Goal: Obtain resource: Download file/media

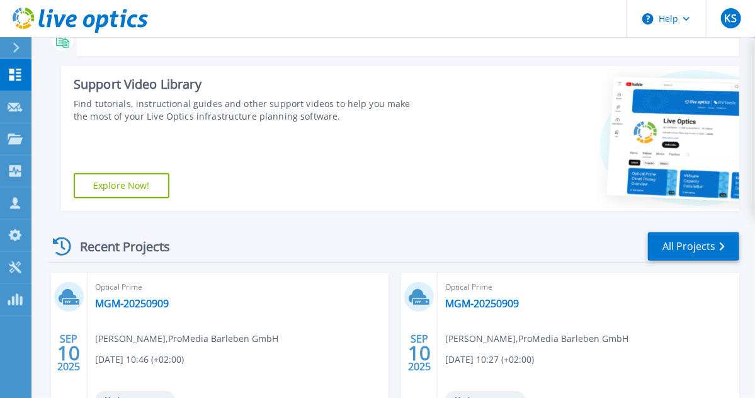
scroll to position [151, 0]
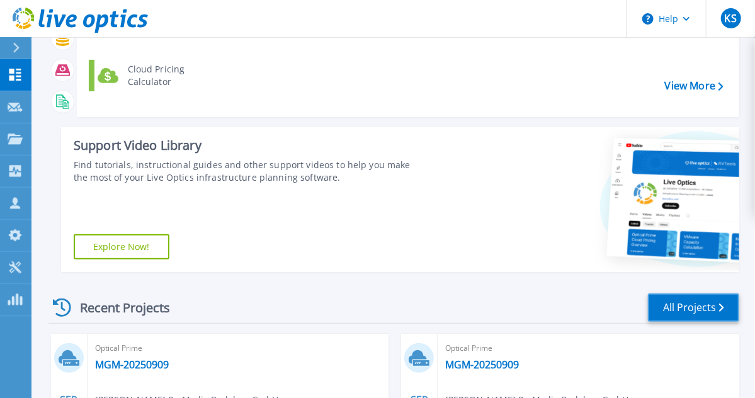
click at [710, 309] on link "All Projects" at bounding box center [693, 307] width 91 height 28
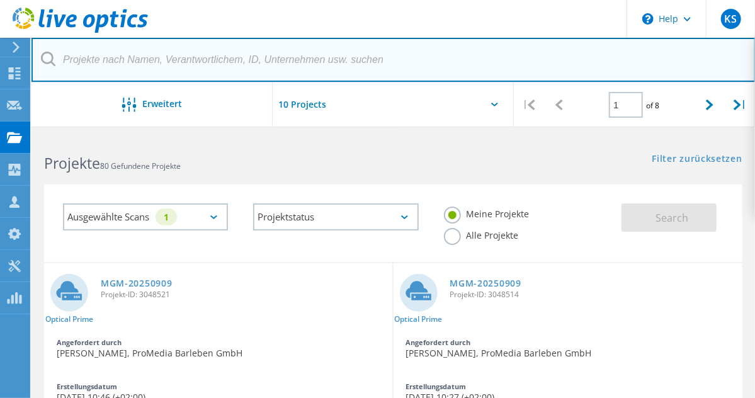
click at [101, 65] on input "text" at bounding box center [393, 60] width 724 height 44
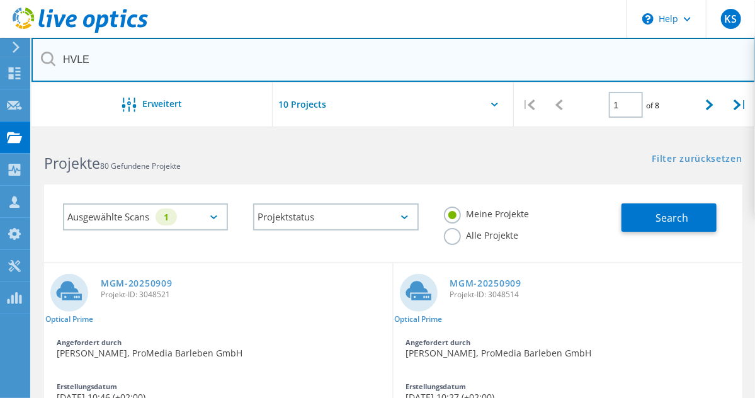
type input "HVLE"
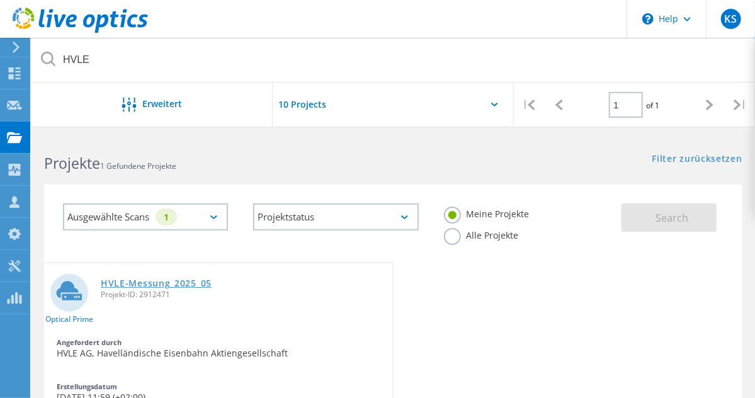
click at [117, 288] on link "HVLE-Messung_2025_05" at bounding box center [156, 283] width 111 height 9
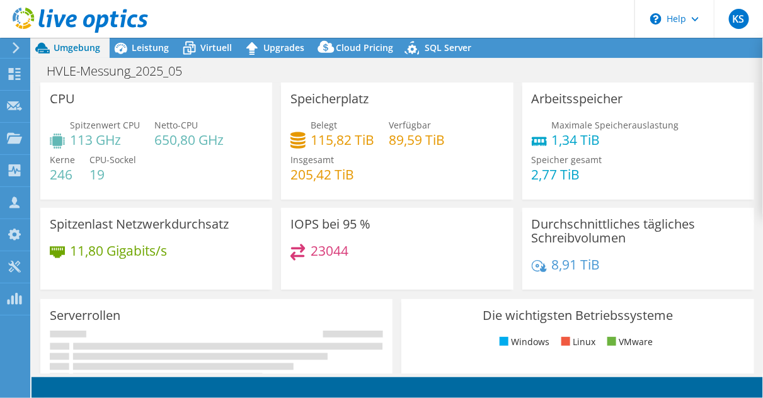
select select "EUFrankfurt"
select select "USD"
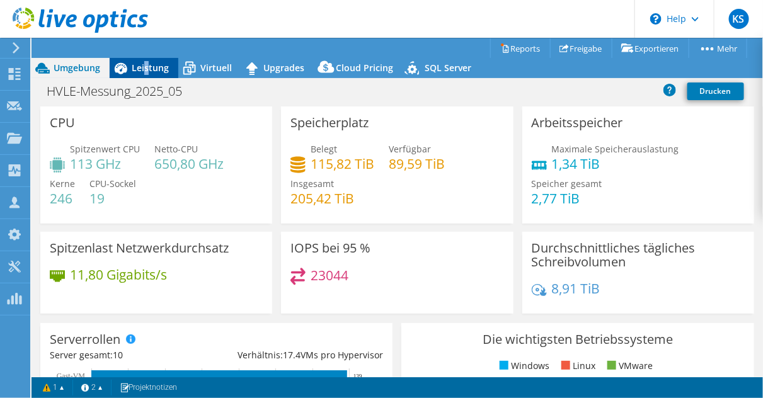
click at [145, 74] on div "Leistung" at bounding box center [144, 68] width 69 height 20
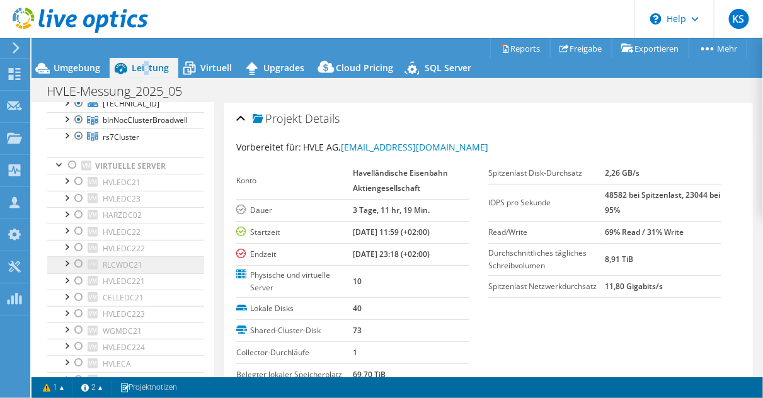
scroll to position [151, 0]
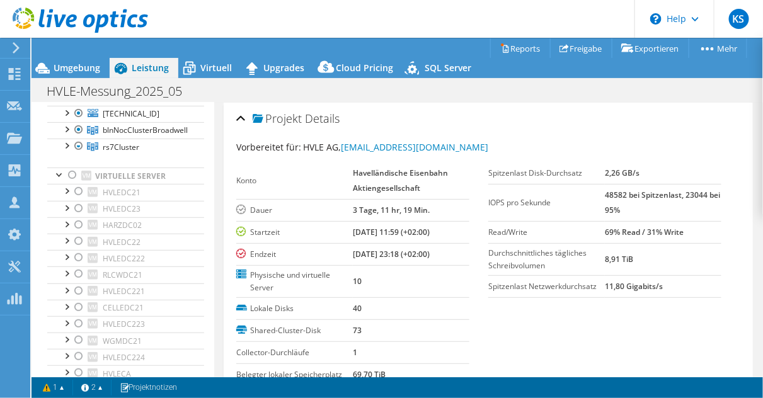
drag, startPoint x: 723, startPoint y: 320, endPoint x: 716, endPoint y: 321, distance: 7.0
click at [723, 320] on section "Vorbereitet für: HVLE AG, support@hvle.de Konto Havelländische Eisenbahn Aktien…" at bounding box center [488, 296] width 504 height 313
click at [65, 143] on div at bounding box center [66, 145] width 13 height 13
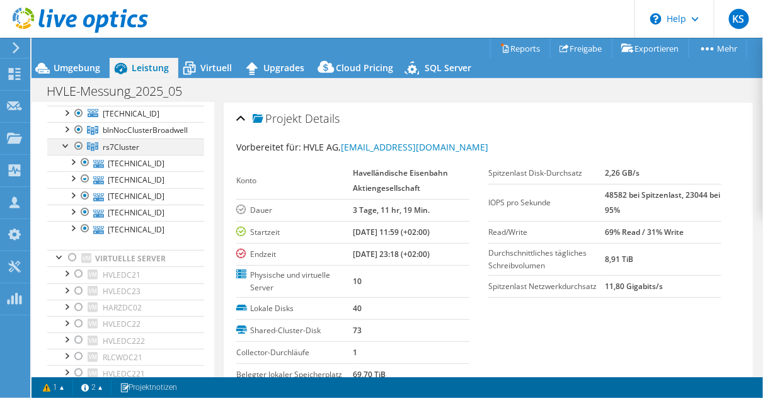
click at [65, 143] on div at bounding box center [66, 145] width 13 height 13
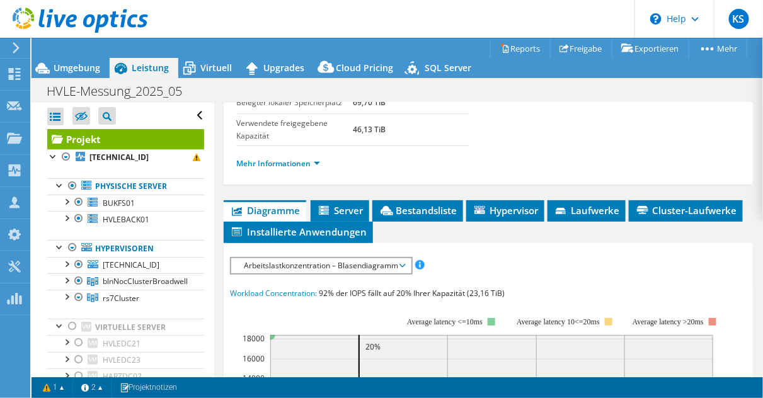
scroll to position [302, 0]
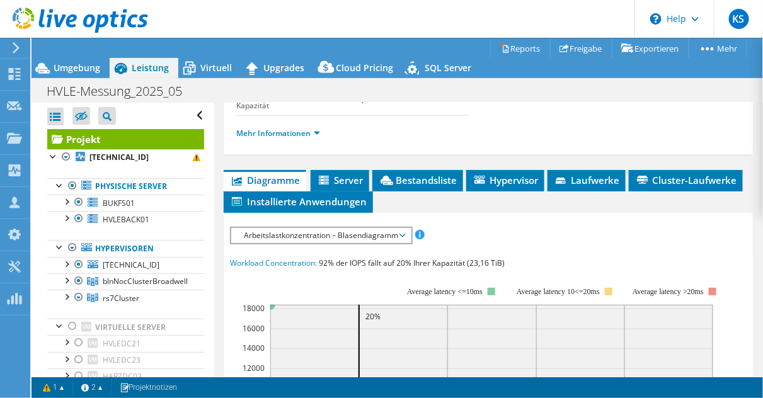
click at [279, 179] on span "Diagramme" at bounding box center [265, 180] width 70 height 13
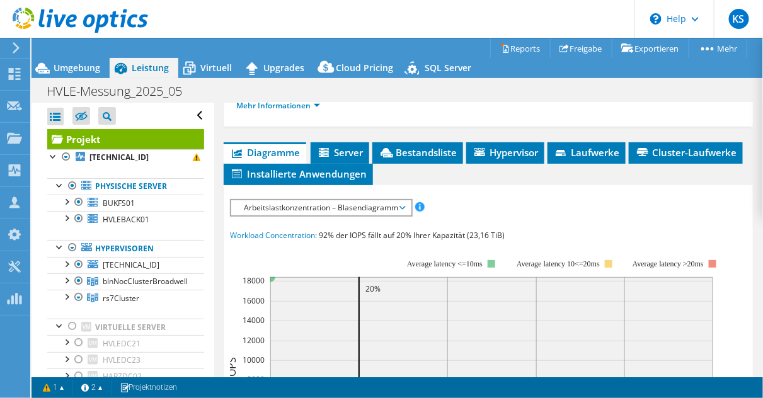
scroll to position [353, 0]
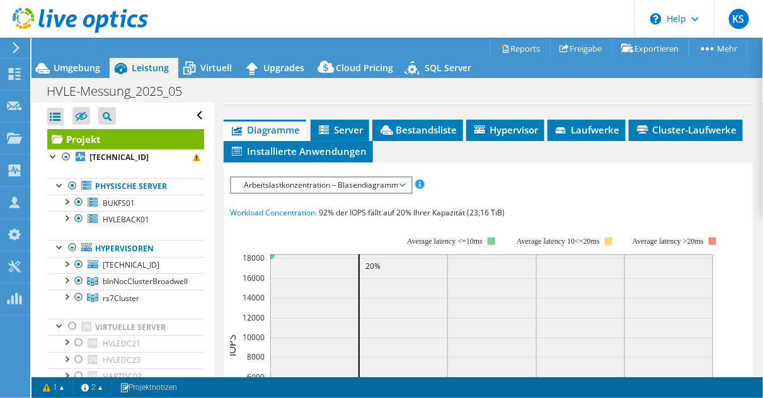
click at [301, 181] on span "Arbeitslastkonzentration – Blasendiagramm" at bounding box center [320, 185] width 167 height 15
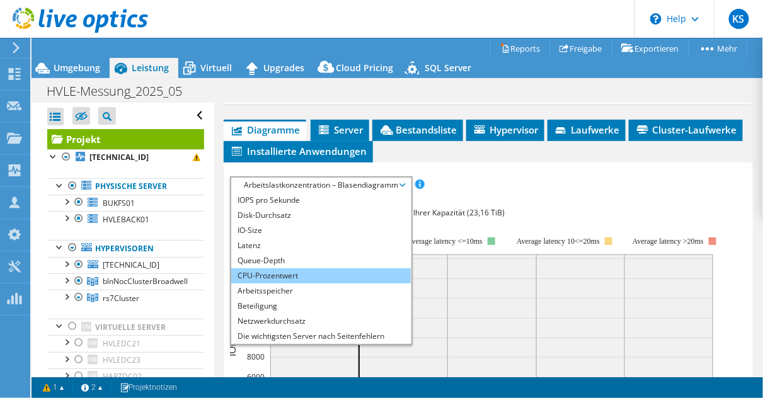
click at [276, 268] on li "CPU-Prozentwert" at bounding box center [320, 275] width 179 height 15
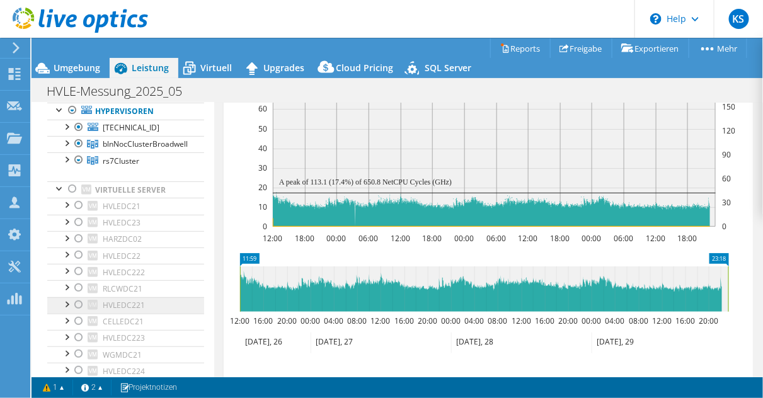
scroll to position [151, 0]
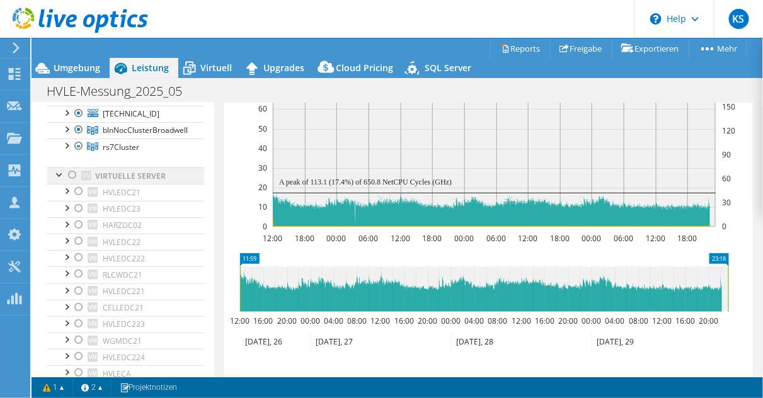
click at [72, 174] on div at bounding box center [72, 175] width 13 height 15
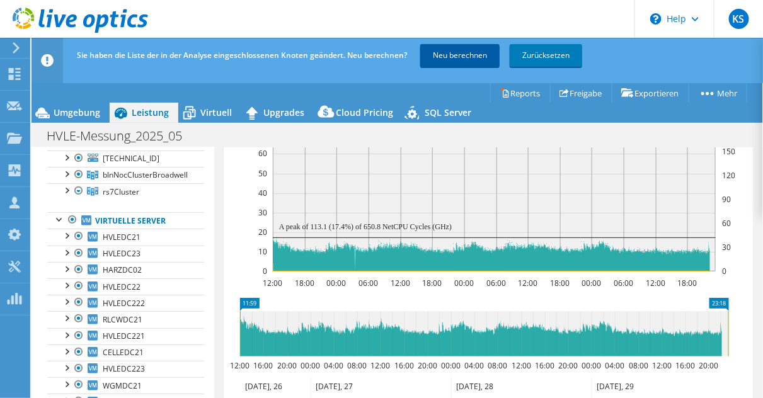
click at [450, 56] on link "Neu berechnen" at bounding box center [459, 55] width 79 height 23
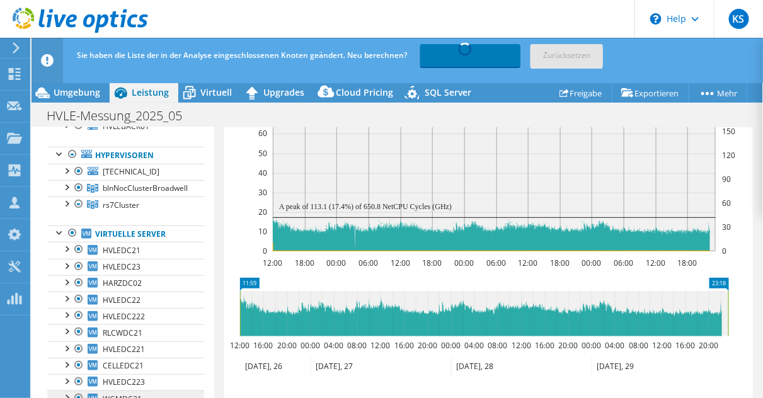
scroll to position [101, 0]
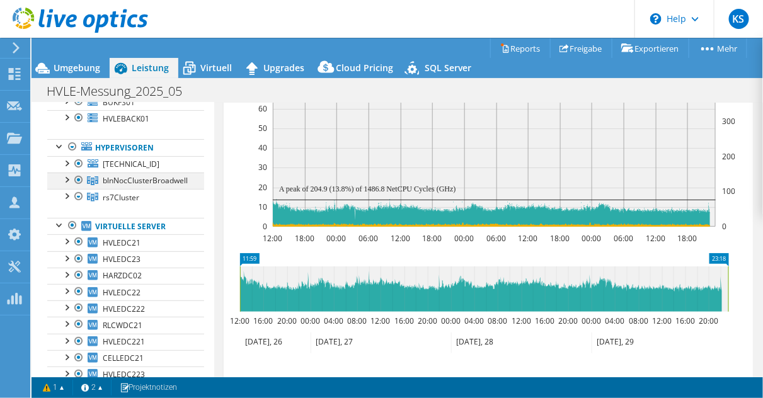
click at [65, 181] on div at bounding box center [66, 179] width 13 height 13
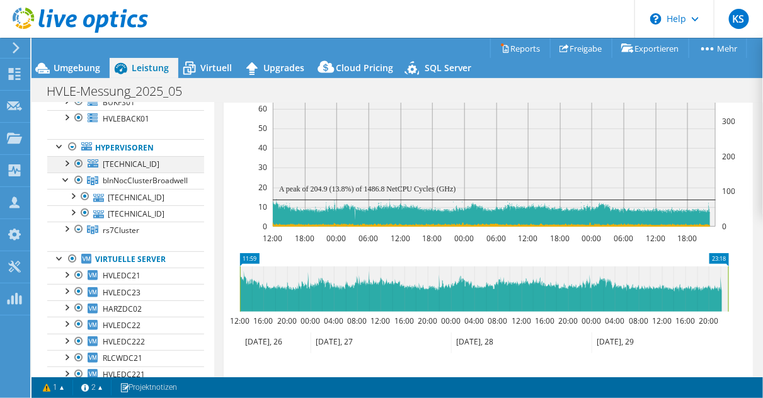
click at [67, 160] on div at bounding box center [66, 162] width 13 height 13
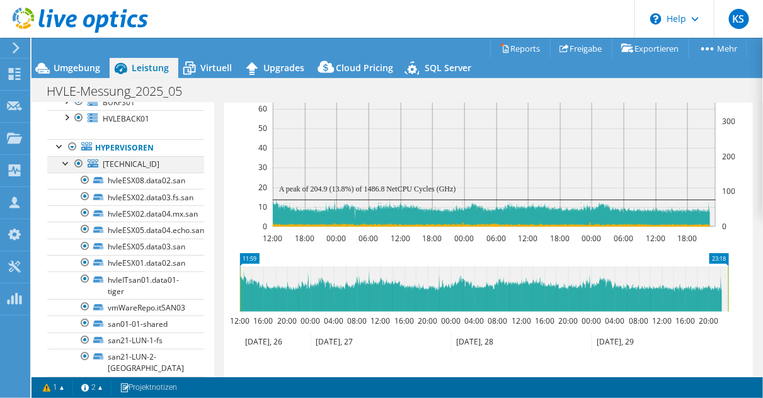
click at [65, 164] on div at bounding box center [66, 162] width 13 height 13
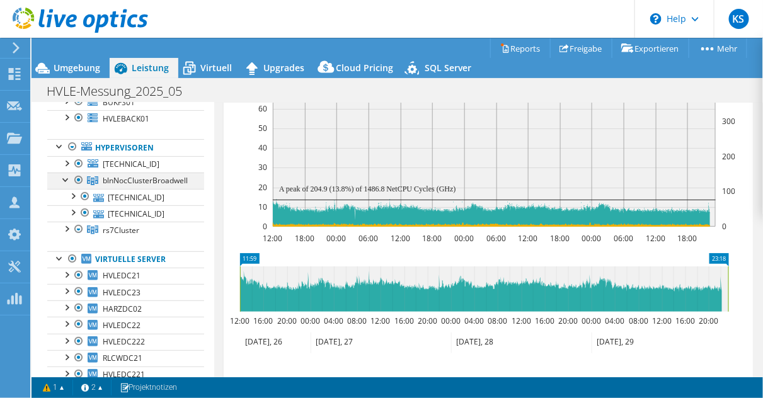
click at [65, 179] on div at bounding box center [66, 179] width 13 height 13
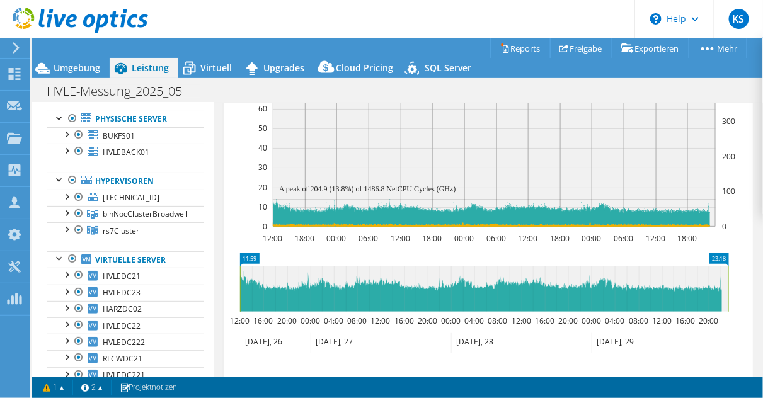
scroll to position [50, 0]
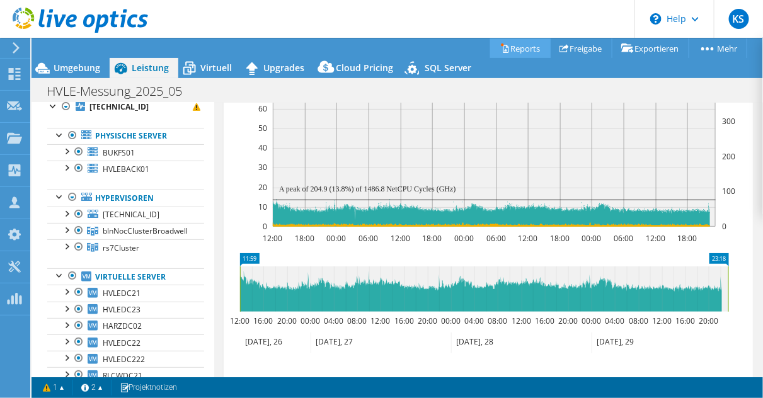
click at [523, 45] on link "Reports" at bounding box center [520, 48] width 60 height 20
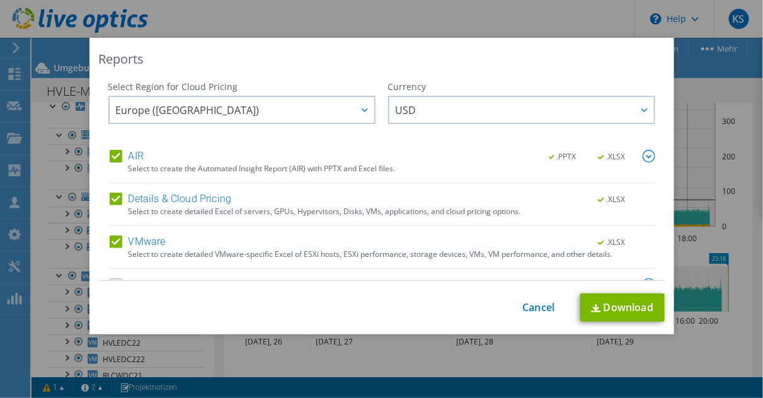
click at [110, 157] on label "AIR" at bounding box center [127, 156] width 34 height 13
click at [0, 0] on input "AIR" at bounding box center [0, 0] width 0 height 0
click at [110, 200] on label "Details & Cloud Pricing" at bounding box center [171, 199] width 122 height 13
click at [0, 0] on input "Details & Cloud Pricing" at bounding box center [0, 0] width 0 height 0
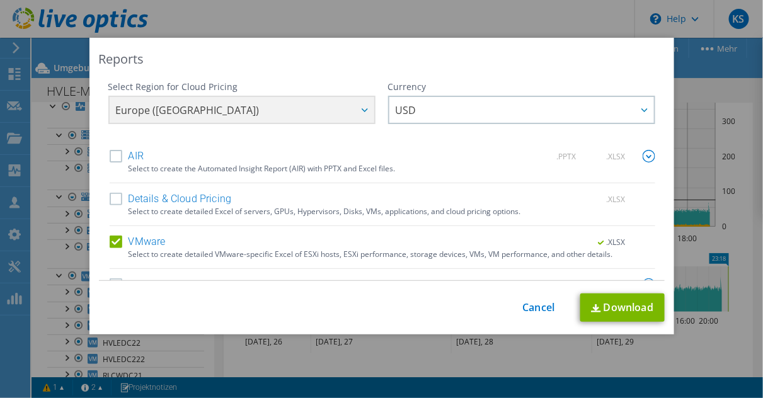
click at [110, 198] on label "Details & Cloud Pricing" at bounding box center [171, 199] width 122 height 13
click at [0, 0] on input "Details & Cloud Pricing" at bounding box center [0, 0] width 0 height 0
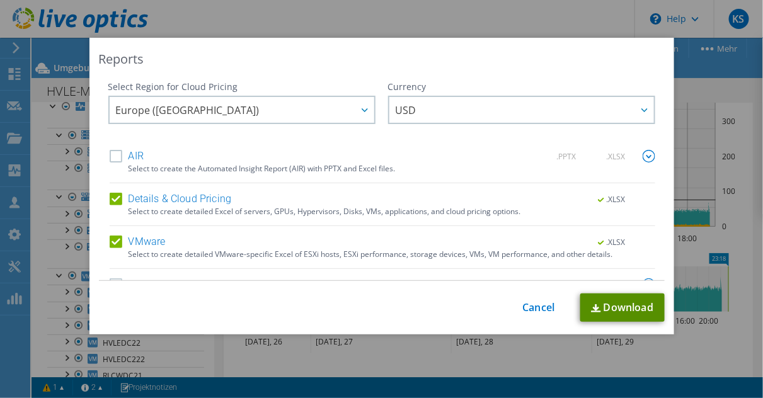
click at [620, 307] on link "Download" at bounding box center [622, 307] width 84 height 28
click at [14, 363] on div "Reports Select Region for Cloud Pricing Asia Pacific (Hong Kong) Asia Pacific (…" at bounding box center [381, 199] width 763 height 398
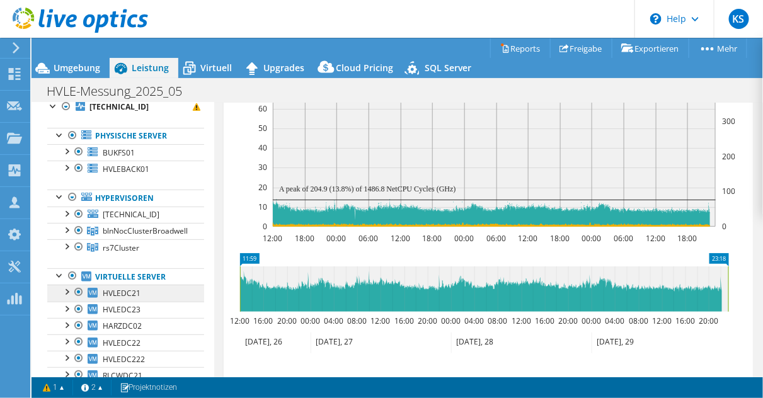
scroll to position [101, 0]
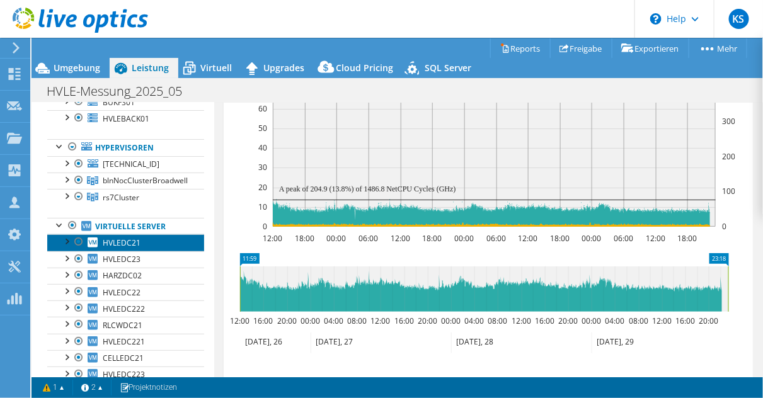
click at [145, 241] on link "HVLEDC21" at bounding box center [125, 242] width 157 height 16
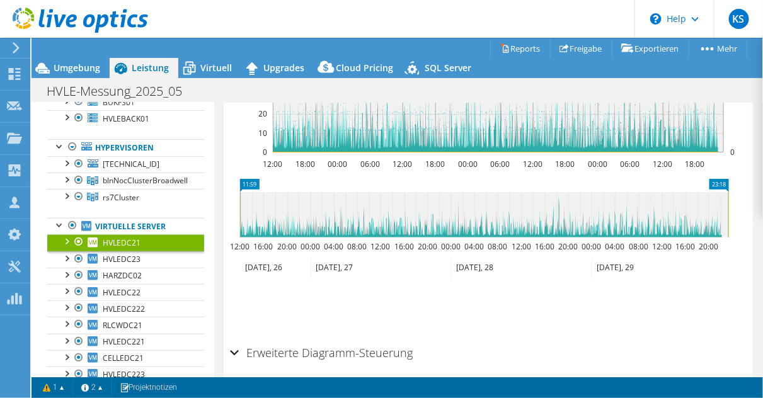
scroll to position [460, 0]
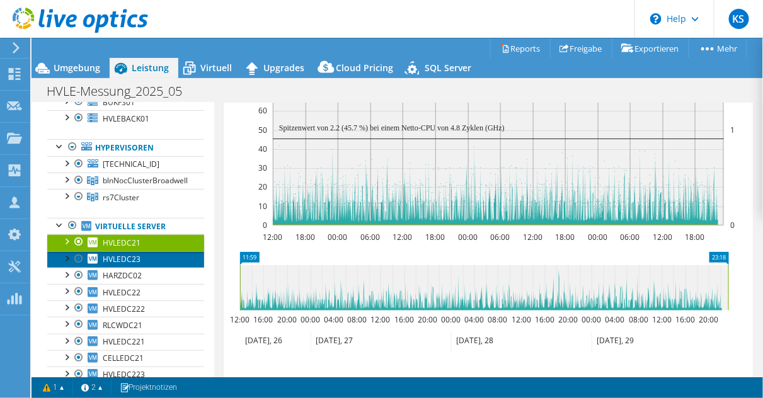
click at [154, 254] on link "HVLEDC23" at bounding box center [125, 259] width 157 height 16
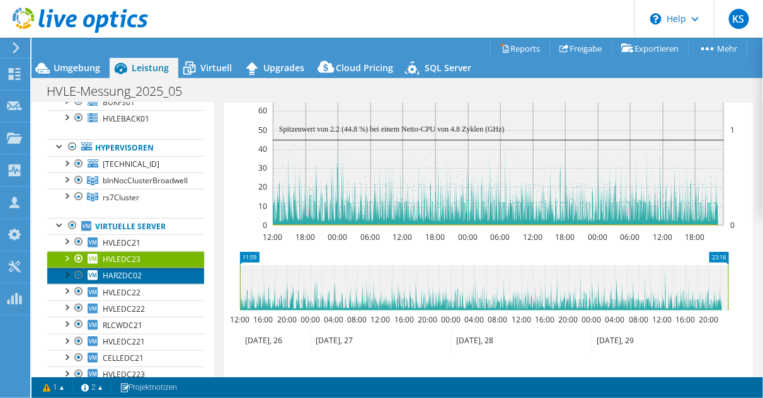
click at [135, 272] on span "HARZDC02" at bounding box center [122, 275] width 39 height 11
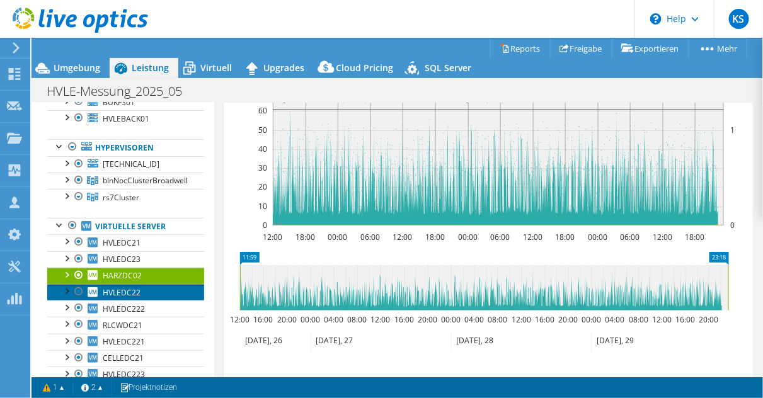
click at [149, 285] on link "HVLEDC22" at bounding box center [125, 292] width 157 height 16
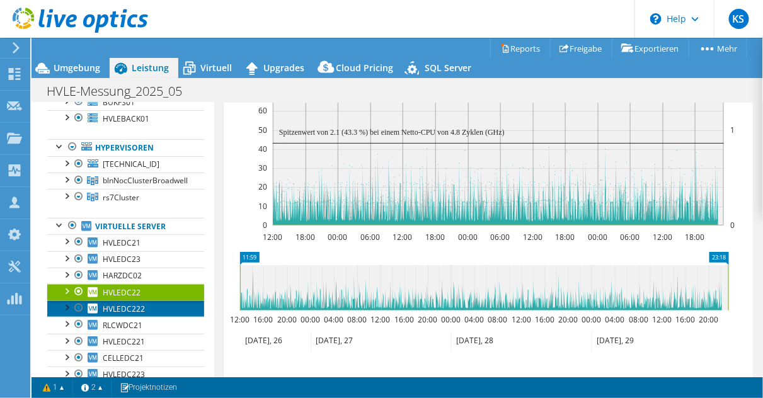
click at [129, 304] on span "HVLEDC222" at bounding box center [124, 309] width 42 height 11
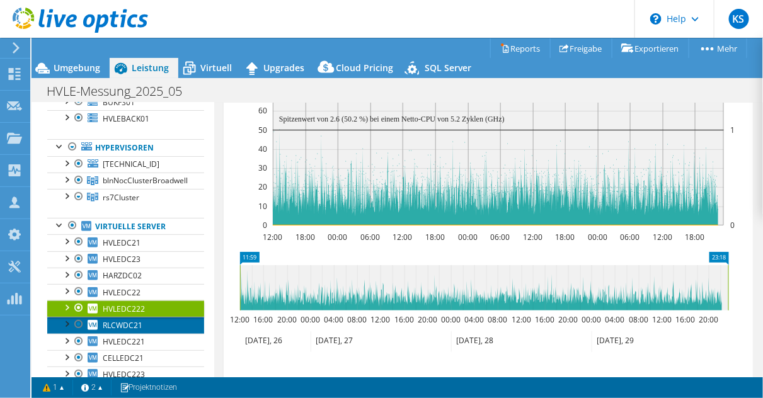
click at [133, 320] on span "RLCWDC21" at bounding box center [123, 325] width 40 height 11
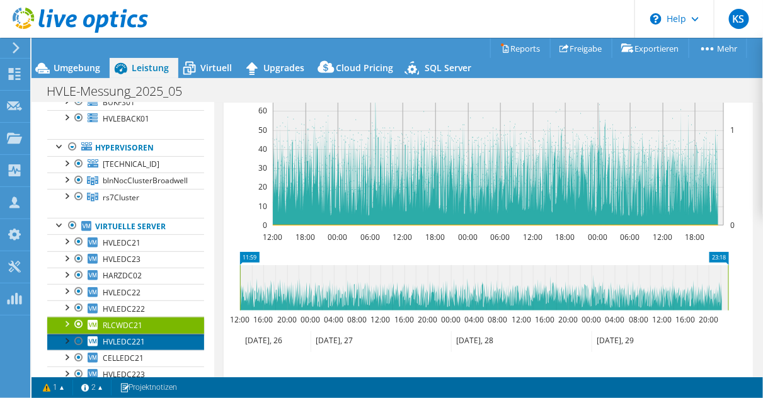
click at [140, 339] on span "HVLEDC221" at bounding box center [124, 341] width 42 height 11
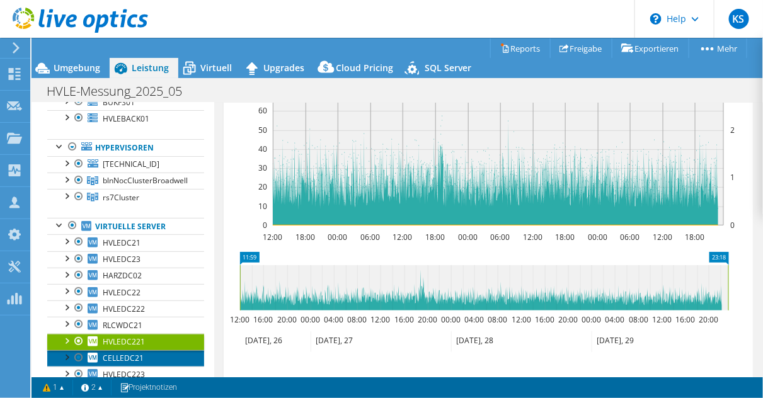
click at [144, 353] on link "CELLEDC21" at bounding box center [125, 358] width 157 height 16
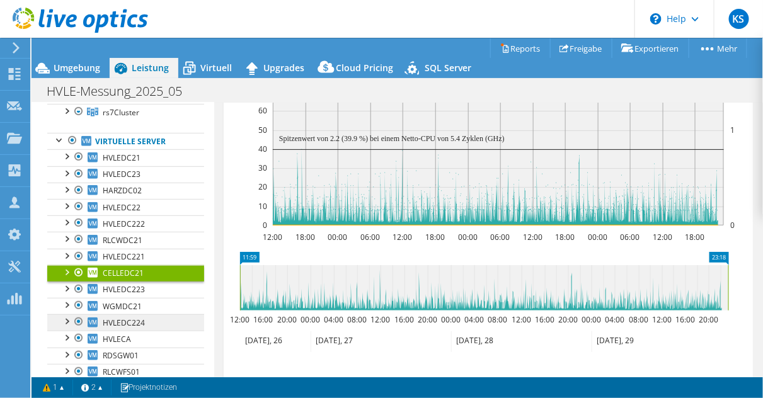
scroll to position [353, 0]
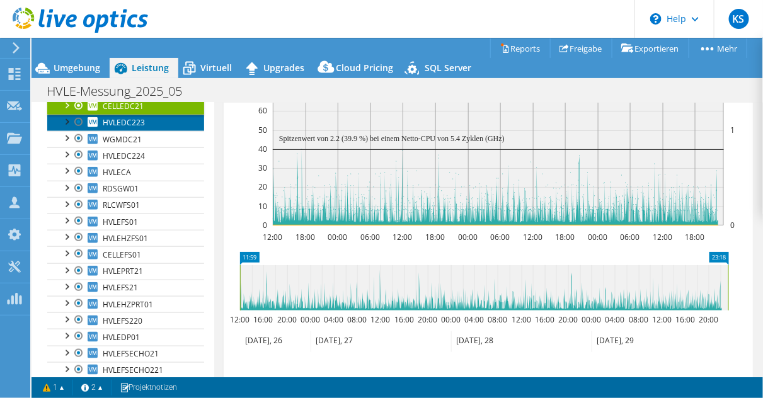
click at [140, 122] on span "HVLEDC223" at bounding box center [124, 122] width 42 height 11
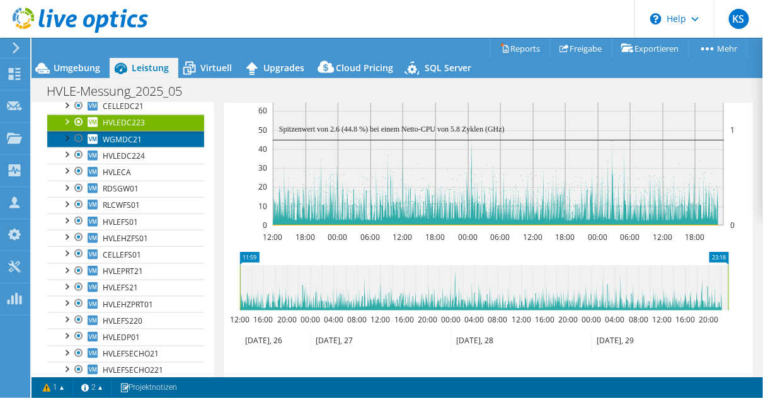
click at [136, 141] on link "WGMDC21" at bounding box center [125, 139] width 157 height 16
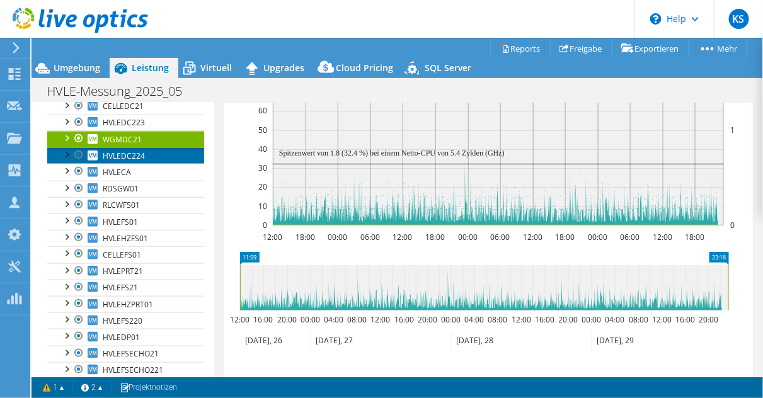
click at [135, 150] on span "HVLEDC224" at bounding box center [124, 155] width 42 height 11
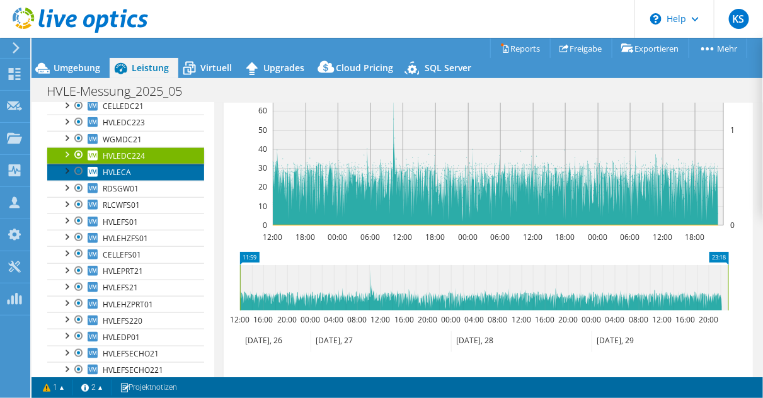
click at [134, 169] on link "HVLECA" at bounding box center [125, 172] width 157 height 16
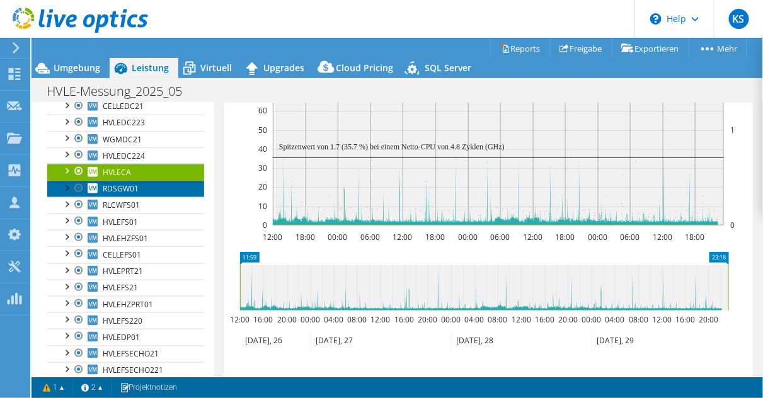
click at [131, 185] on span "RDSGW01" at bounding box center [121, 188] width 36 height 11
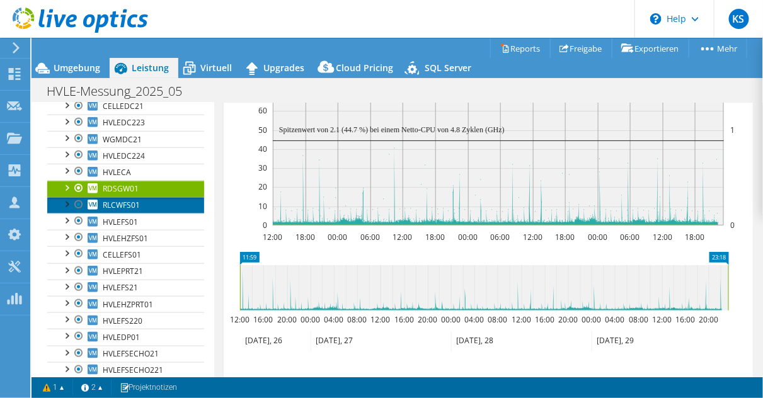
click at [128, 200] on span "RLCWFS01" at bounding box center [121, 205] width 37 height 11
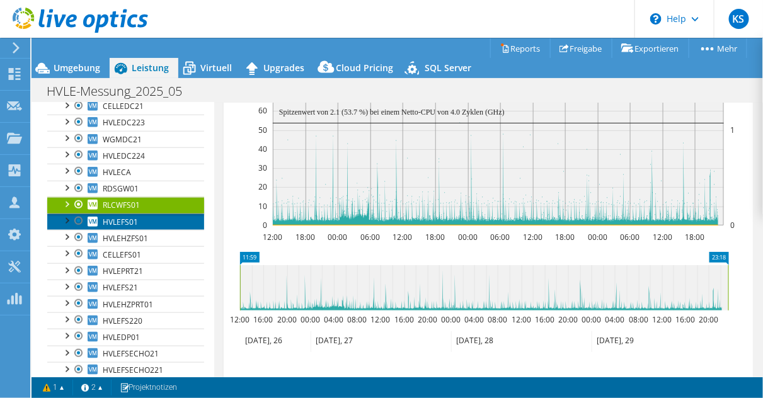
click at [130, 217] on span "HVLEFS01" at bounding box center [120, 222] width 35 height 11
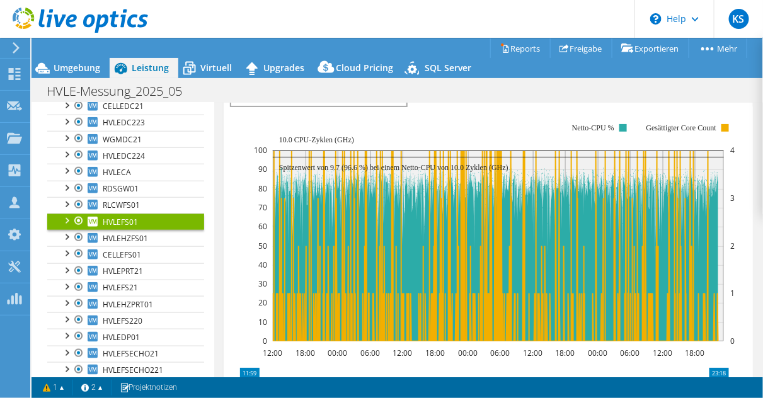
scroll to position [359, 0]
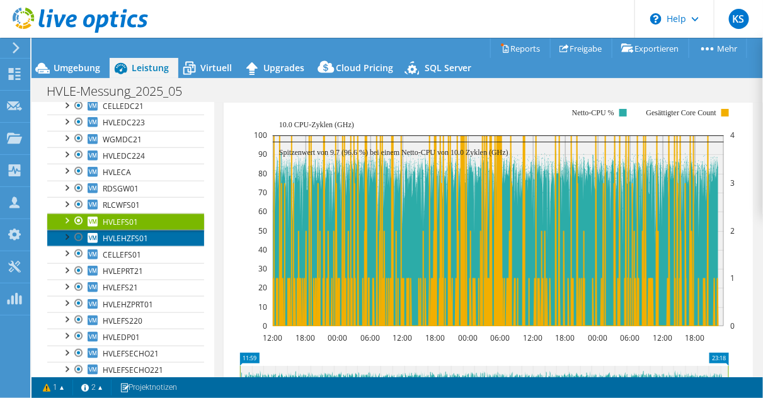
click at [137, 233] on span "HVLEHZFS01" at bounding box center [125, 238] width 45 height 11
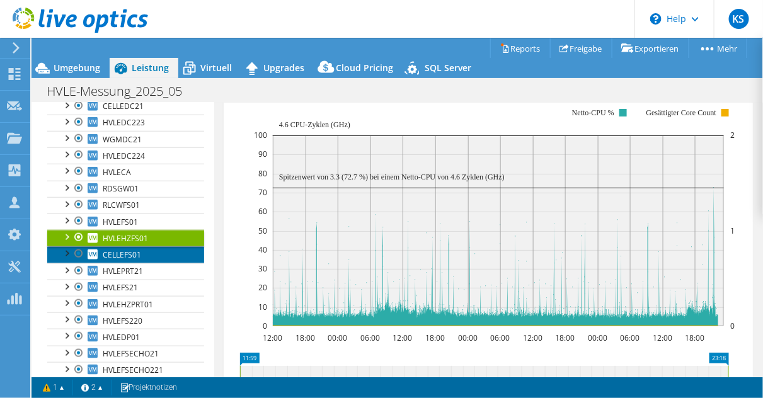
click at [133, 249] on span "CELLEFS01" at bounding box center [122, 254] width 38 height 11
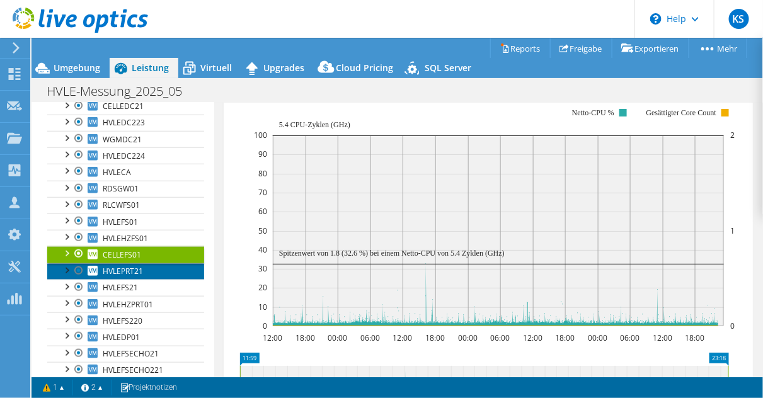
click at [131, 266] on span "HVLEPRT21" at bounding box center [123, 271] width 40 height 11
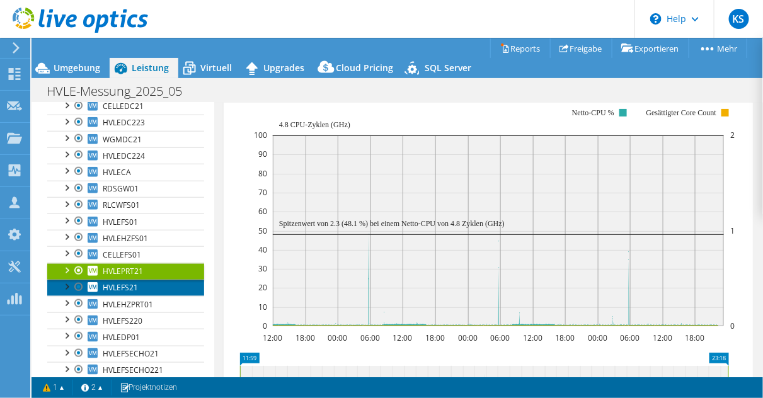
click at [127, 282] on span "HVLEFS21" at bounding box center [120, 287] width 35 height 11
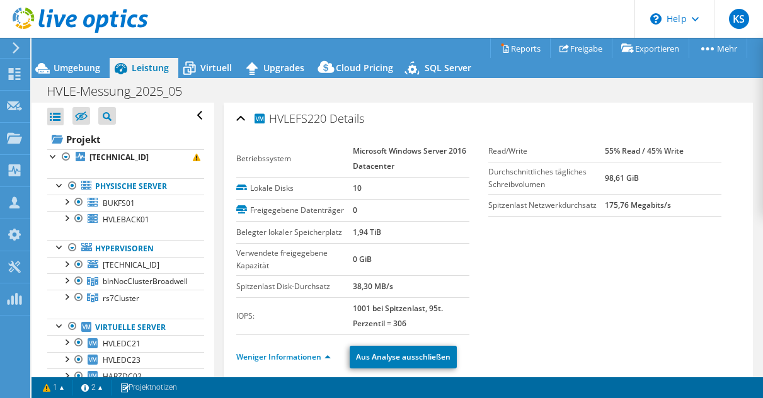
select select "EUFrankfurt"
select select "USD"
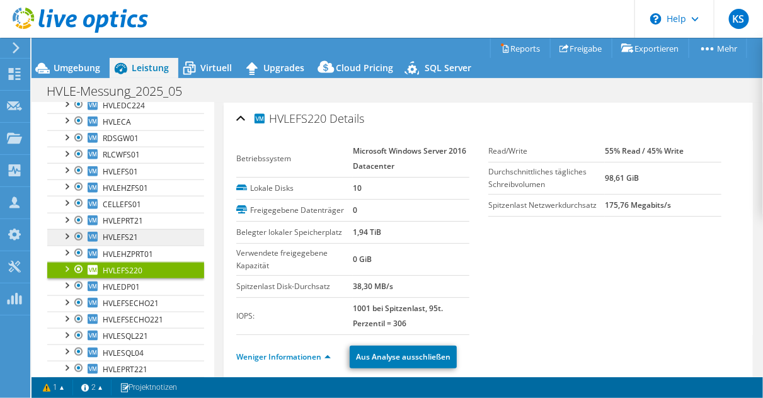
scroll to position [353, 0]
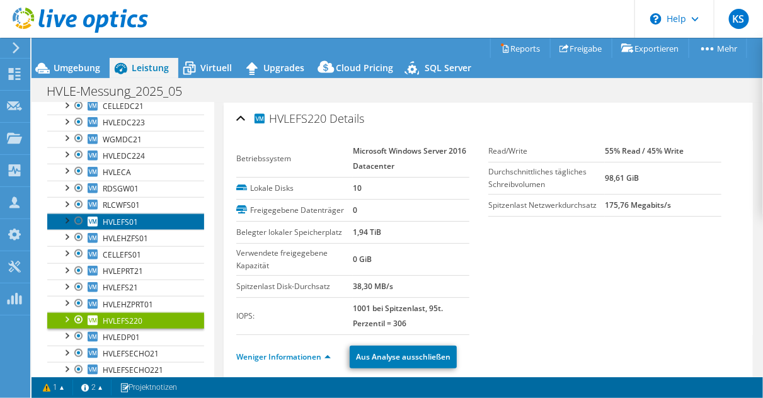
click at [149, 215] on link "HVLEFS01" at bounding box center [125, 221] width 157 height 16
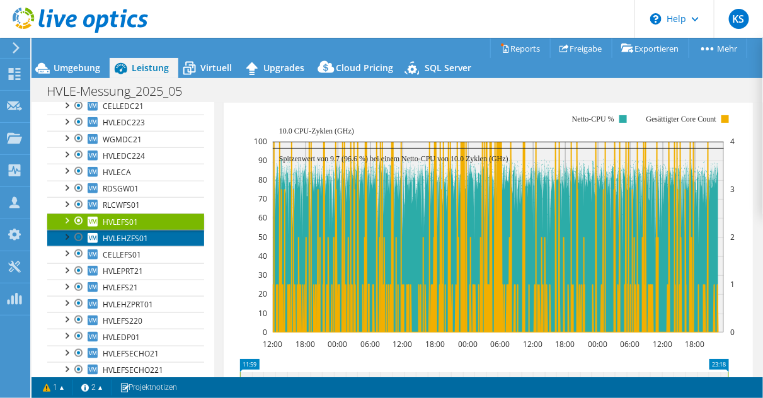
click at [118, 233] on span "HVLEHZFS01" at bounding box center [125, 238] width 45 height 11
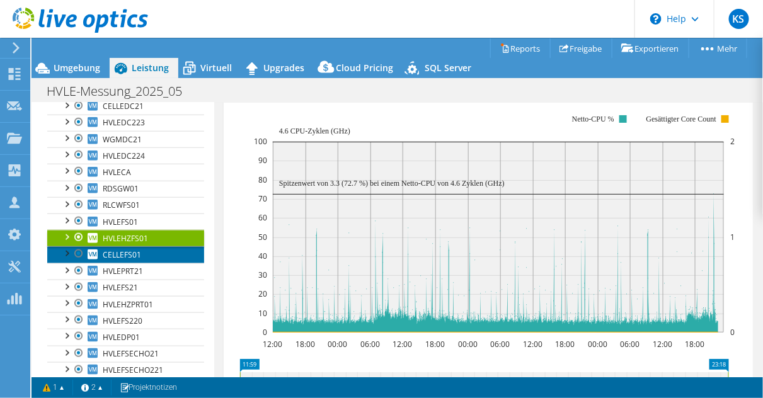
click at [117, 249] on span "CELLEFS01" at bounding box center [122, 254] width 38 height 11
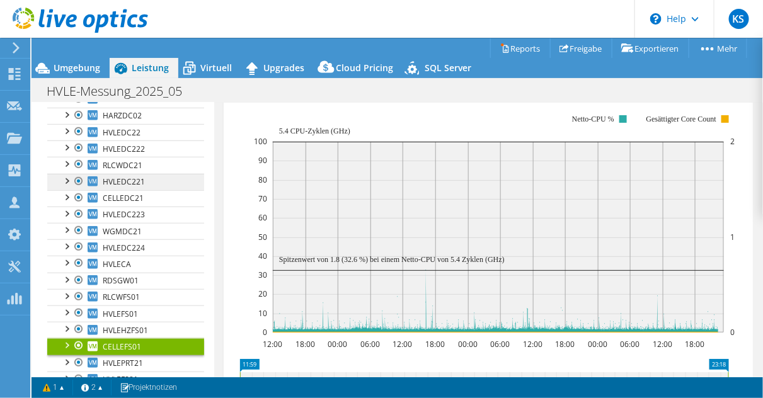
scroll to position [302, 0]
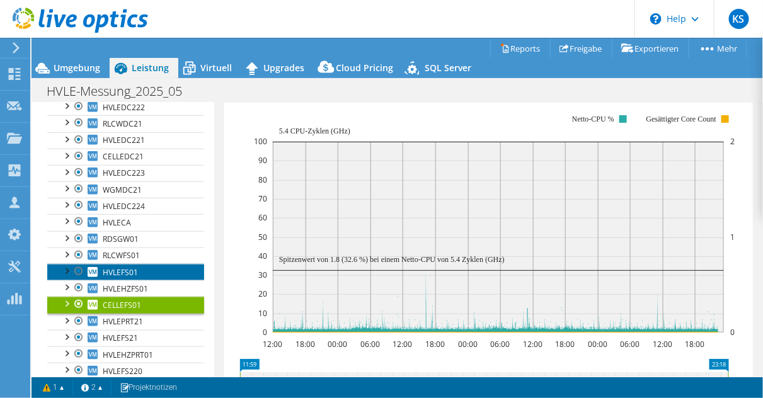
click at [146, 264] on link "HVLEFS01" at bounding box center [125, 272] width 157 height 16
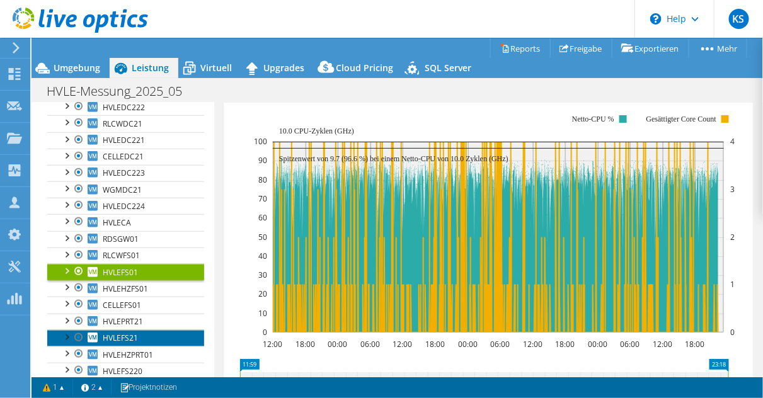
click at [138, 331] on link "HVLEFS21" at bounding box center [125, 338] width 157 height 16
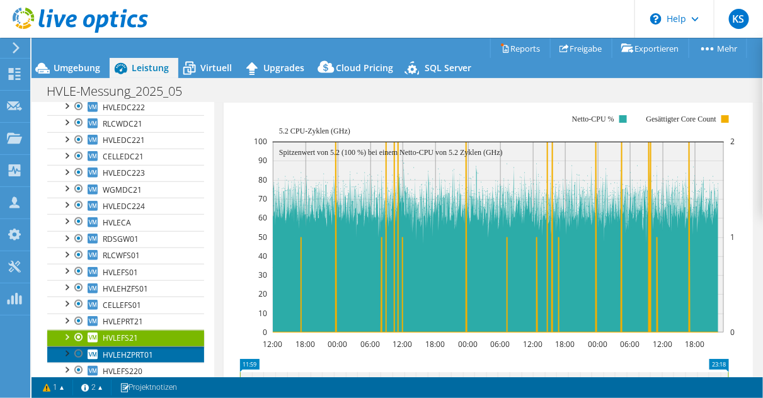
click at [137, 349] on span "HVLEHZPRT01" at bounding box center [128, 354] width 50 height 11
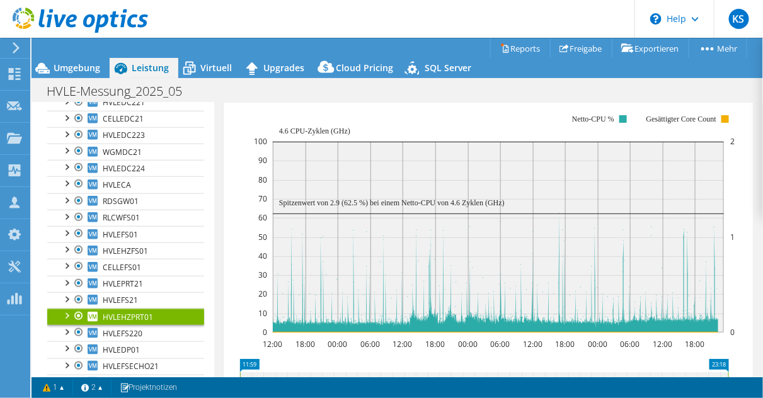
scroll to position [353, 0]
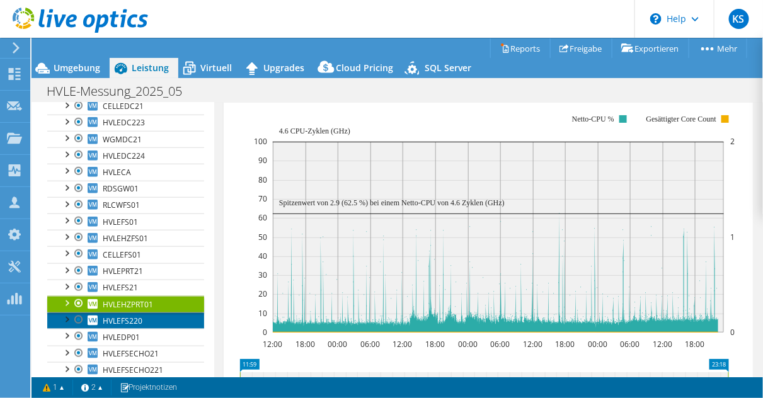
click at [142, 315] on link "HVLEFS220" at bounding box center [125, 320] width 157 height 16
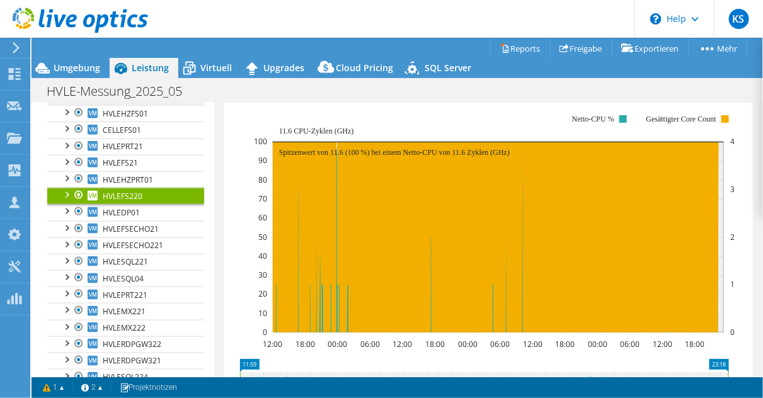
scroll to position [504, 0]
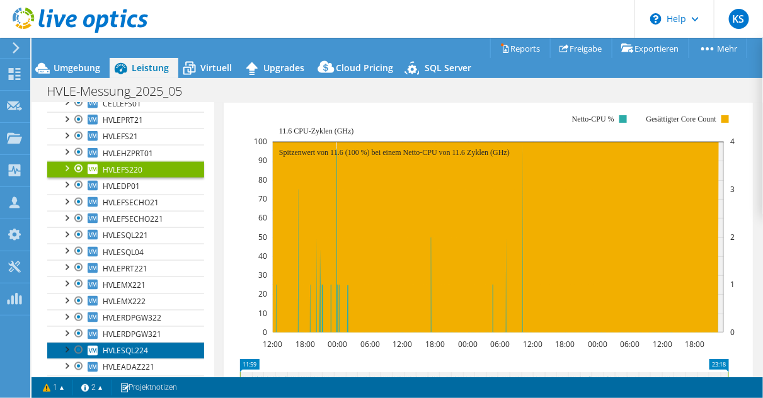
click at [111, 346] on span "HVLESQL224" at bounding box center [125, 351] width 45 height 11
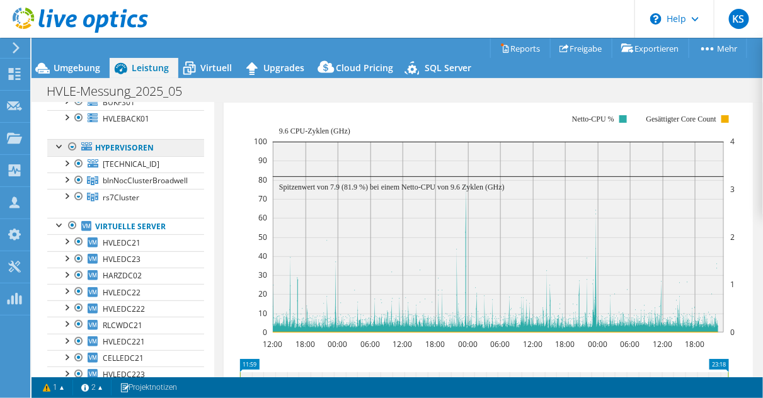
scroll to position [0, 0]
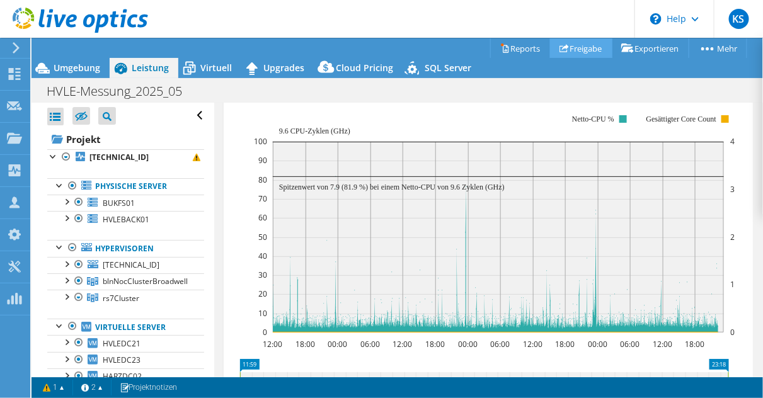
click at [574, 48] on link "Freigabe" at bounding box center [581, 48] width 62 height 20
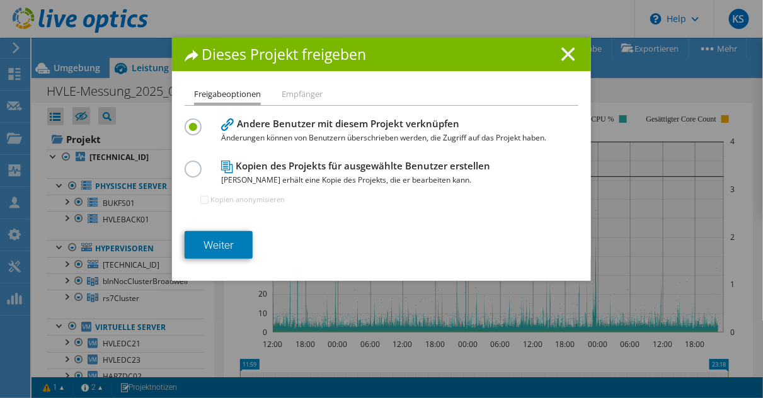
click at [565, 50] on icon at bounding box center [568, 54] width 14 height 14
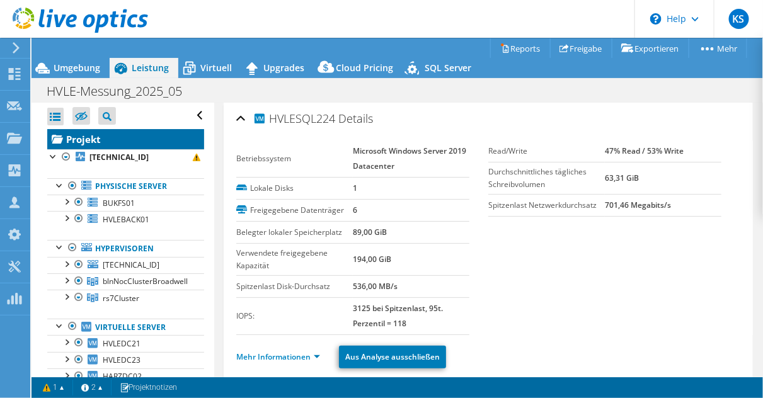
click at [94, 136] on link "Projekt" at bounding box center [125, 139] width 157 height 20
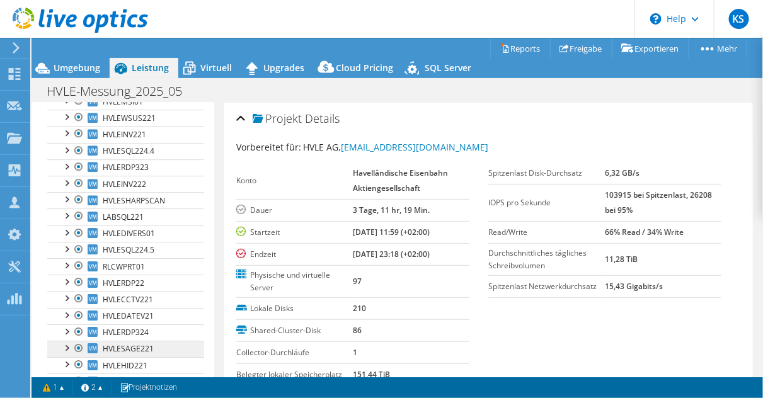
scroll to position [1159, 0]
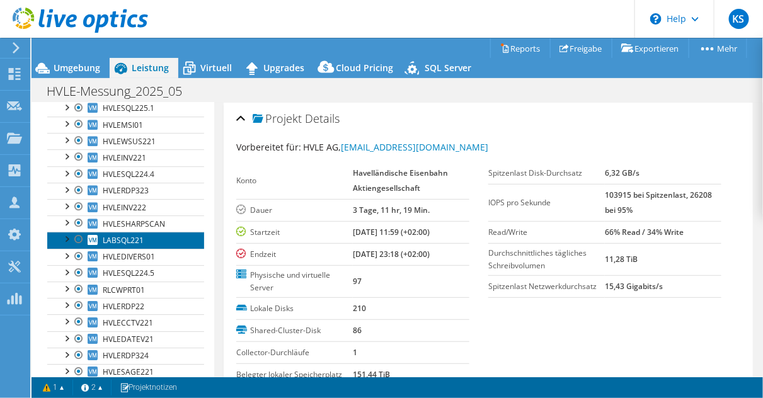
click at [139, 235] on span "LABSQL221" at bounding box center [123, 240] width 41 height 11
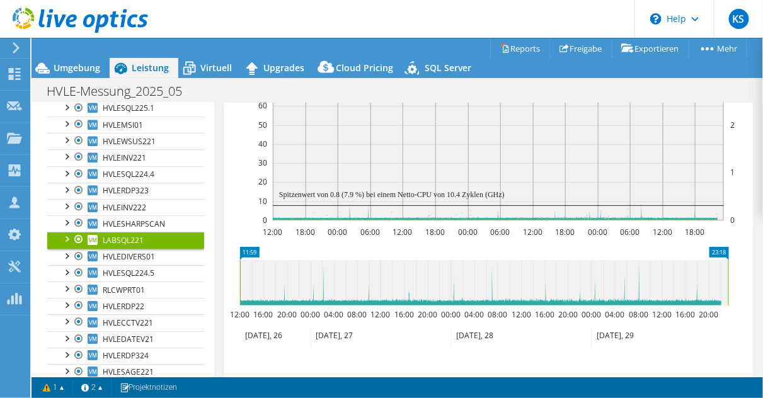
scroll to position [462, 0]
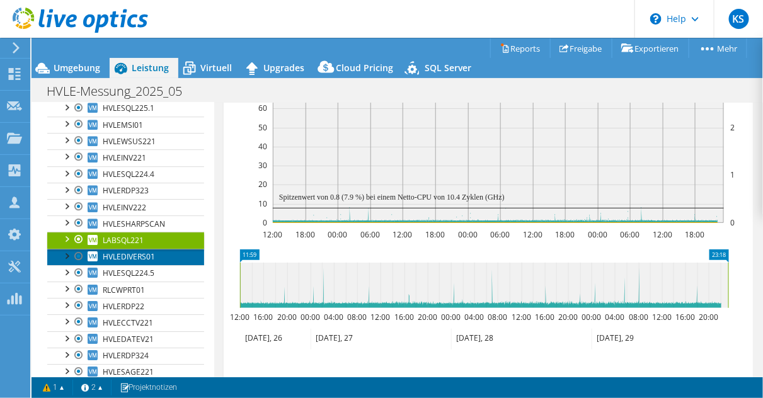
click at [152, 251] on span "HVLEDIVERS01" at bounding box center [129, 256] width 52 height 11
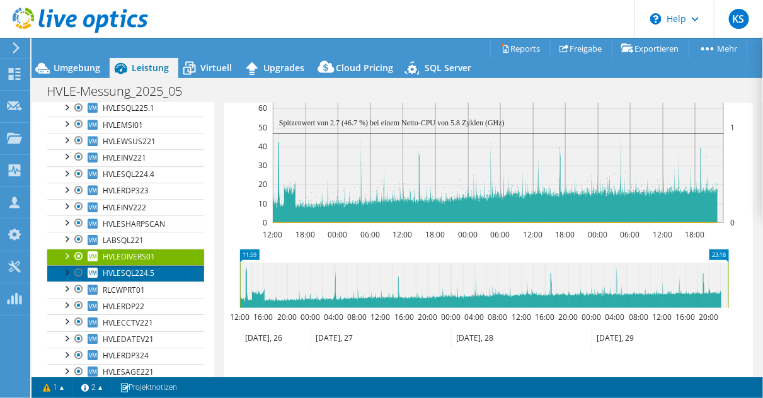
click at [145, 268] on span "HVLESQL224.5" at bounding box center [129, 273] width 52 height 11
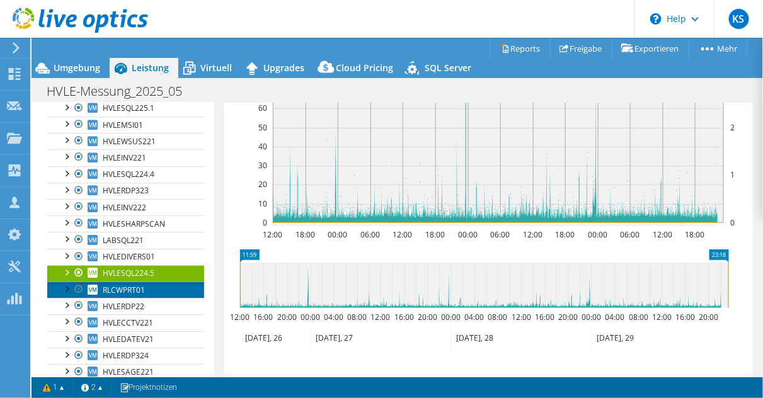
click at [142, 285] on span "RLCWPRT01" at bounding box center [124, 290] width 42 height 11
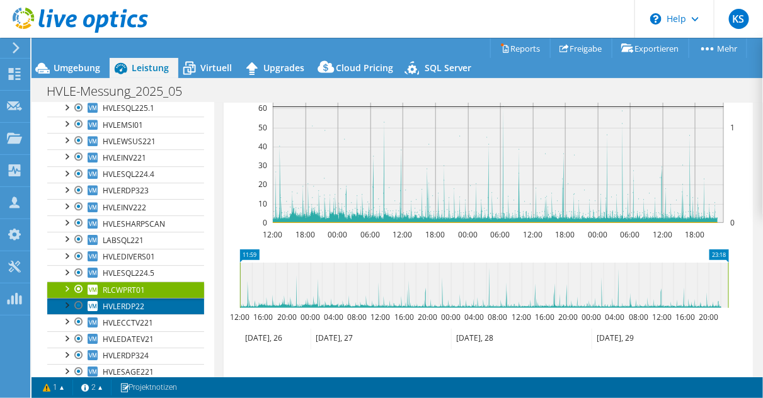
click at [135, 301] on span "HVLERDP22" at bounding box center [124, 306] width 42 height 11
